Goal: Information Seeking & Learning: Learn about a topic

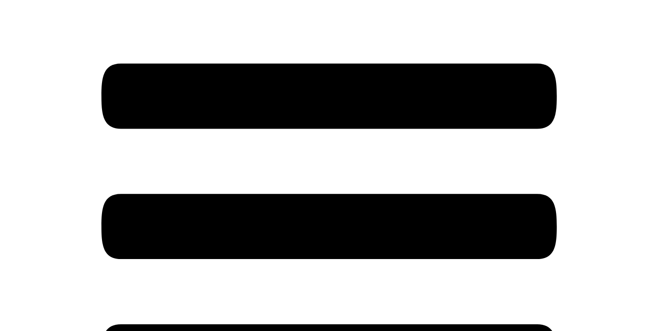
scroll to position [209, 0]
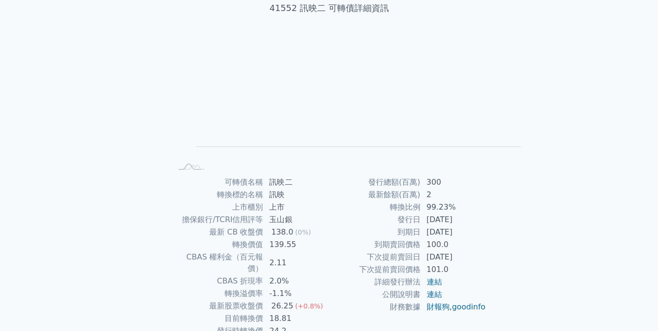
scroll to position [48, 0]
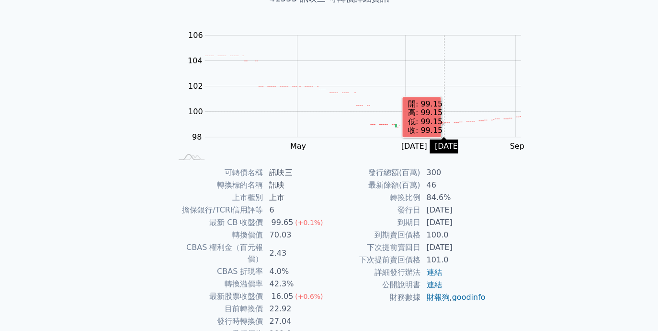
scroll to position [65, 0]
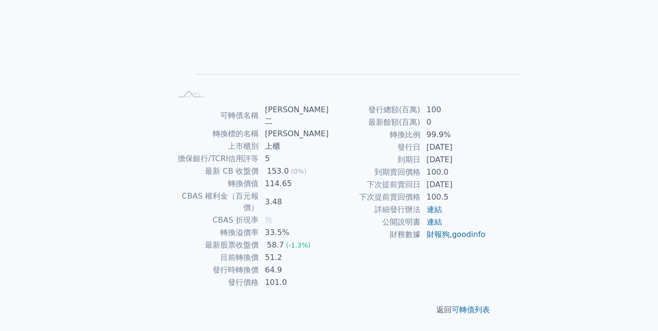
scroll to position [209, 0]
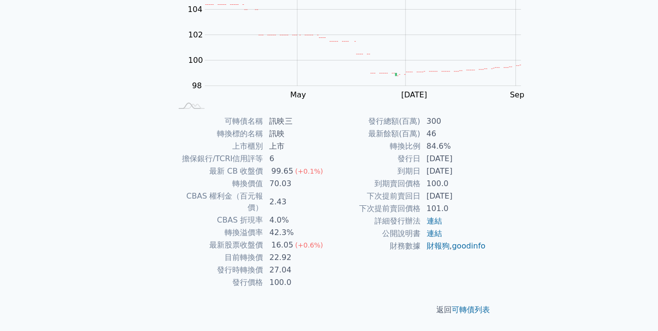
scroll to position [209, 0]
drag, startPoint x: 342, startPoint y: 64, endPoint x: 249, endPoint y: 68, distance: 93.0
click at [249, 152] on tr "擔保銀行/TCRI信用評等 6" at bounding box center [250, 158] width 157 height 12
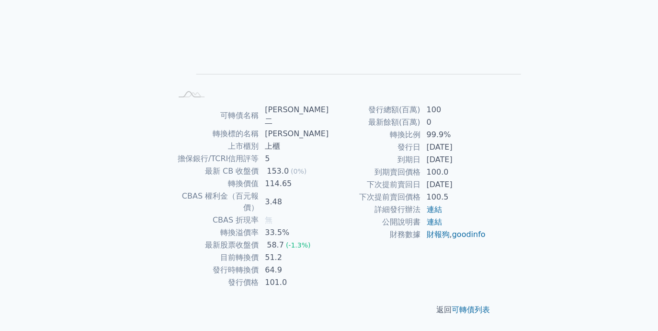
scroll to position [209, 0]
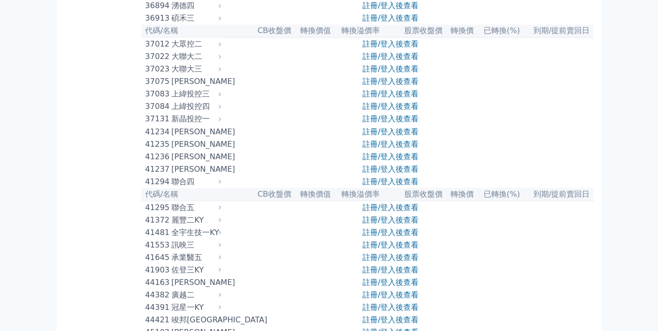
scroll to position [2347, 0]
